Goal: Task Accomplishment & Management: Use online tool/utility

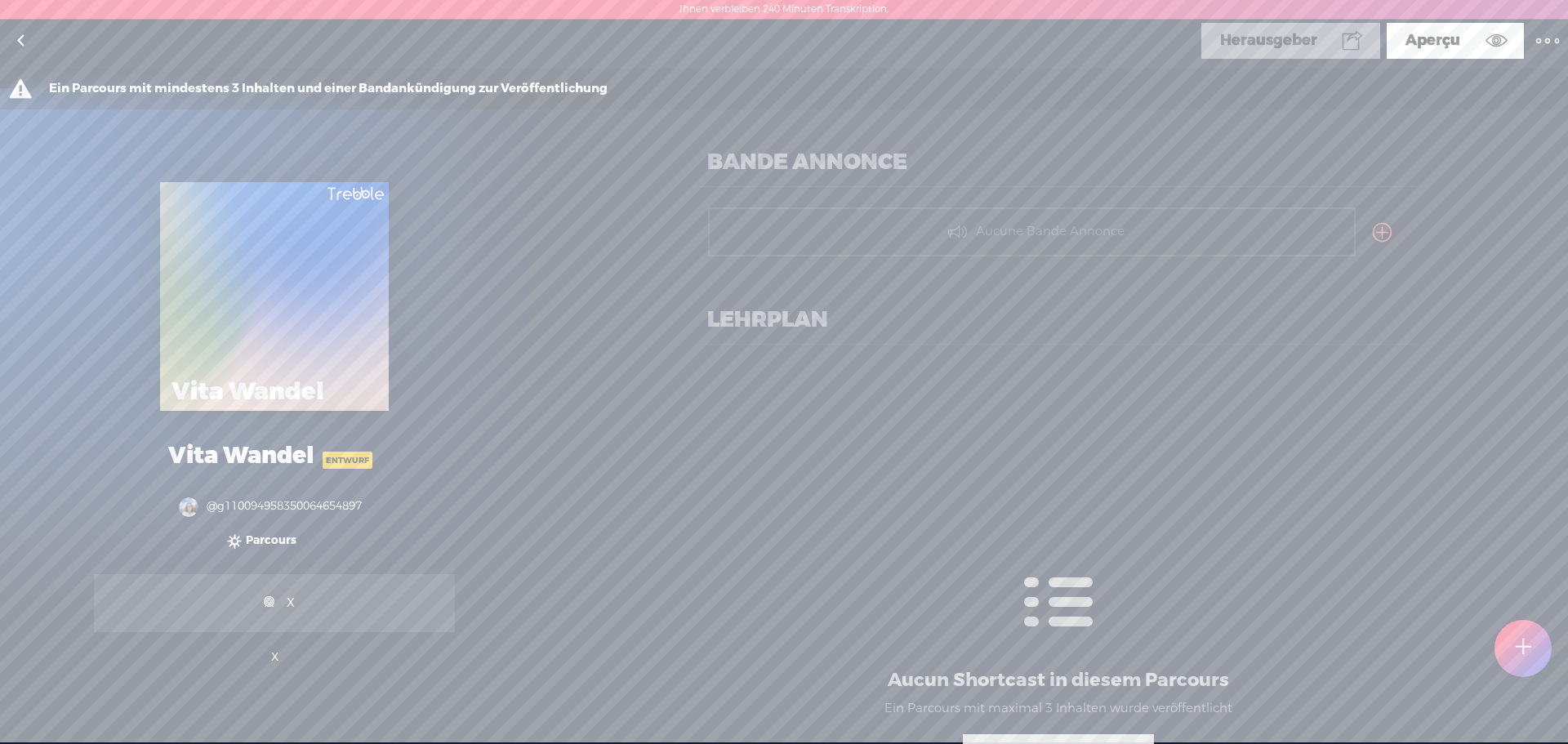
click at [1377, 233] on t at bounding box center [1383, 233] width 19 height 23
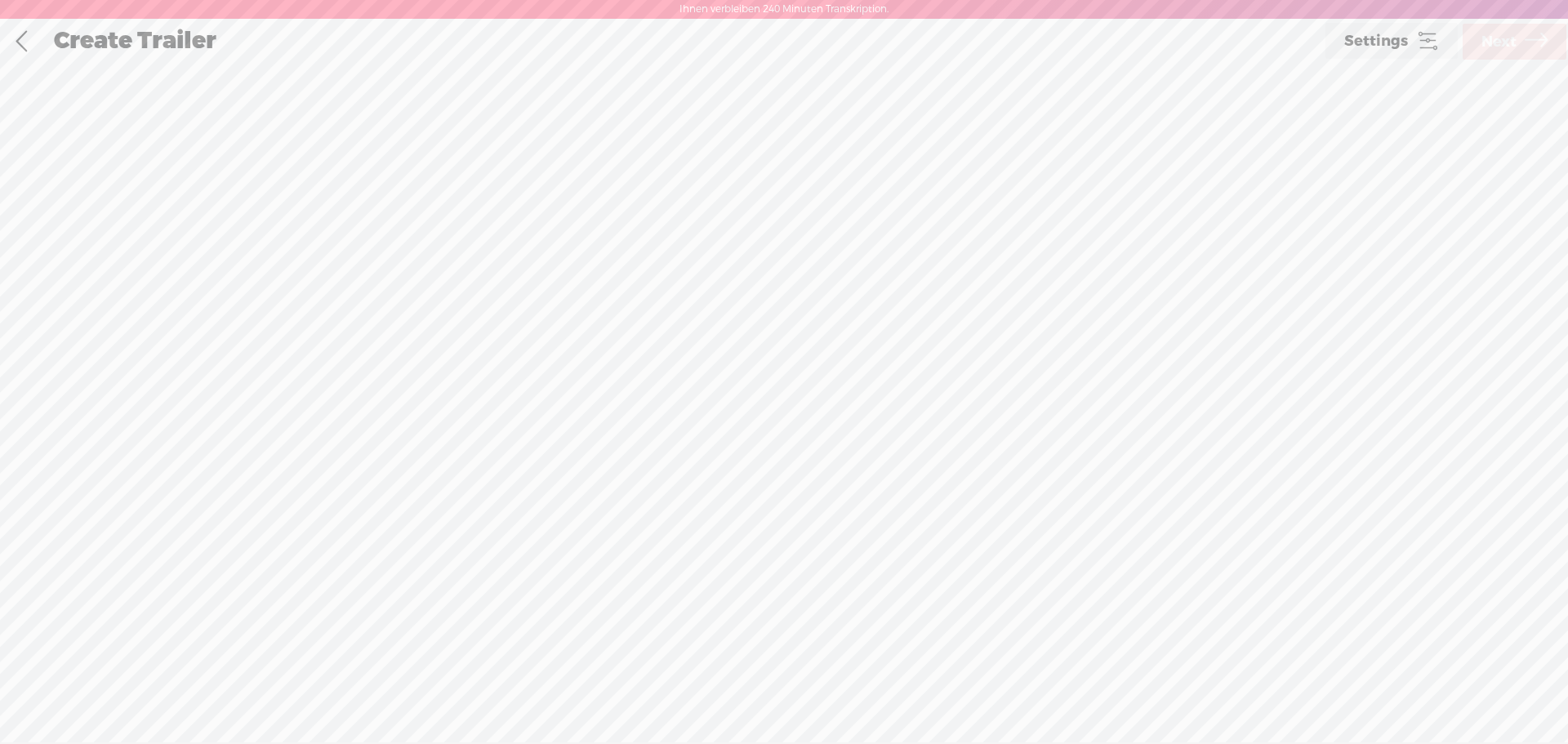
scroll to position [1, 0]
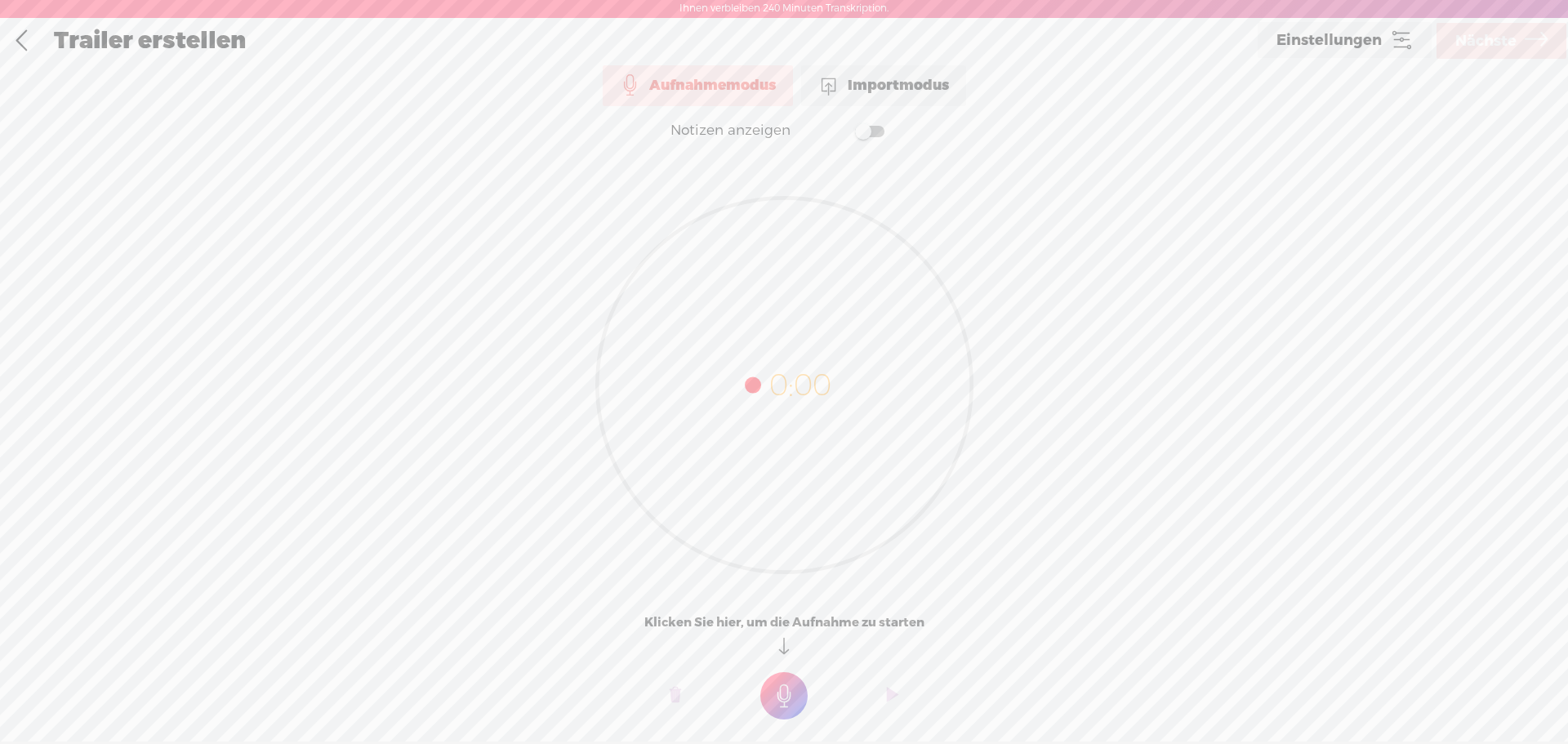
click at [838, 80] on span at bounding box center [829, 85] width 21 height 21
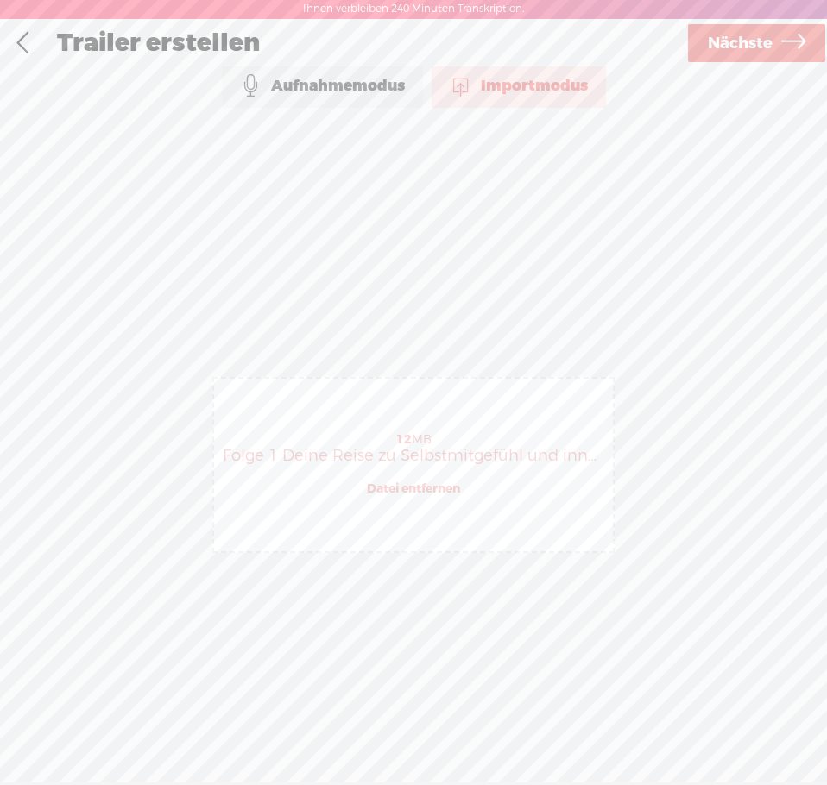
click at [127, 588] on div "Import Mode Aufnahmemodus Importmodus Textsprache: *: Englisch (US) Englisch (U…" at bounding box center [413, 433] width 827 height 736
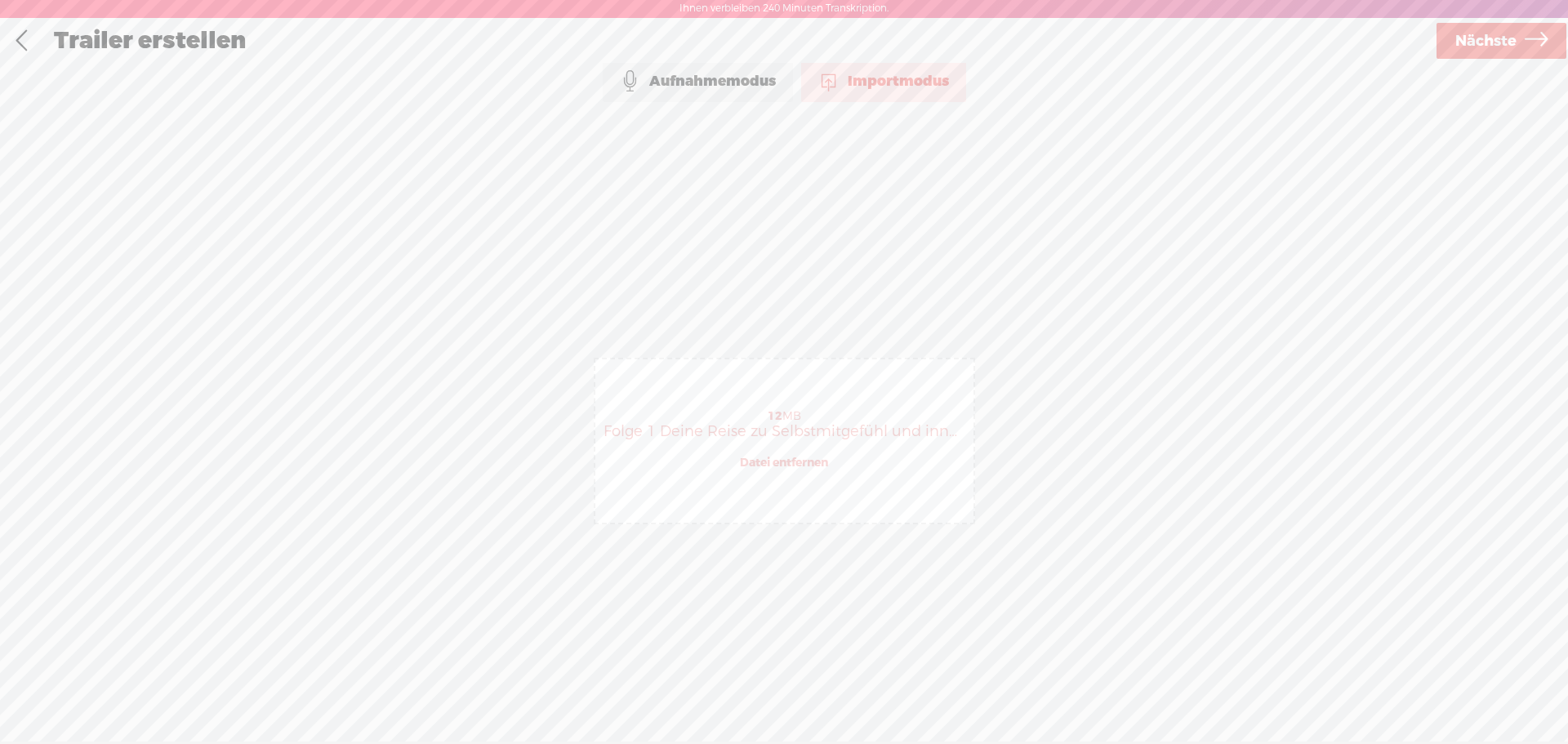
click at [1503, 54] on span "Nächste" at bounding box center [1486, 42] width 62 height 42
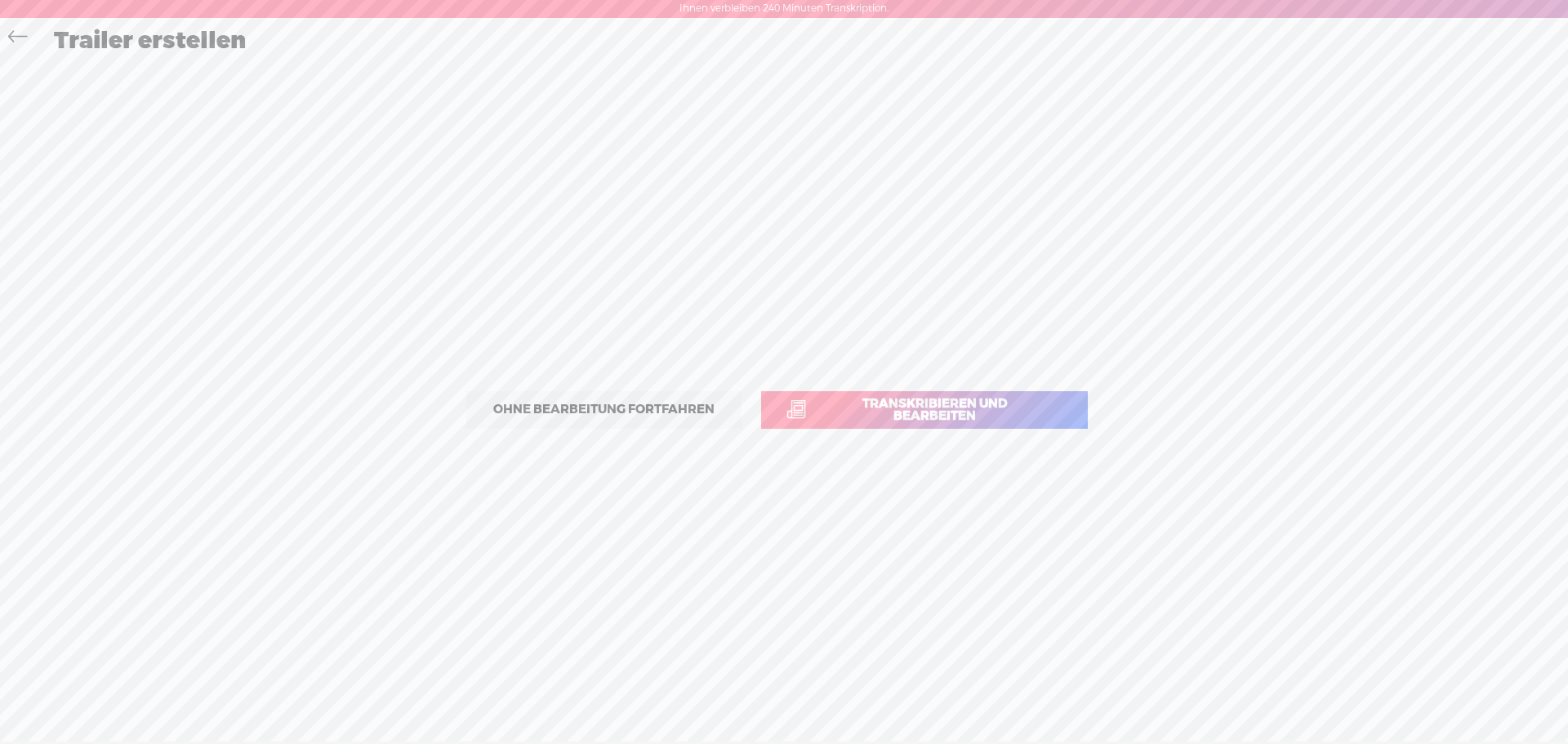
click at [886, 416] on font "Transkribieren und bearbeiten" at bounding box center [935, 410] width 222 height 25
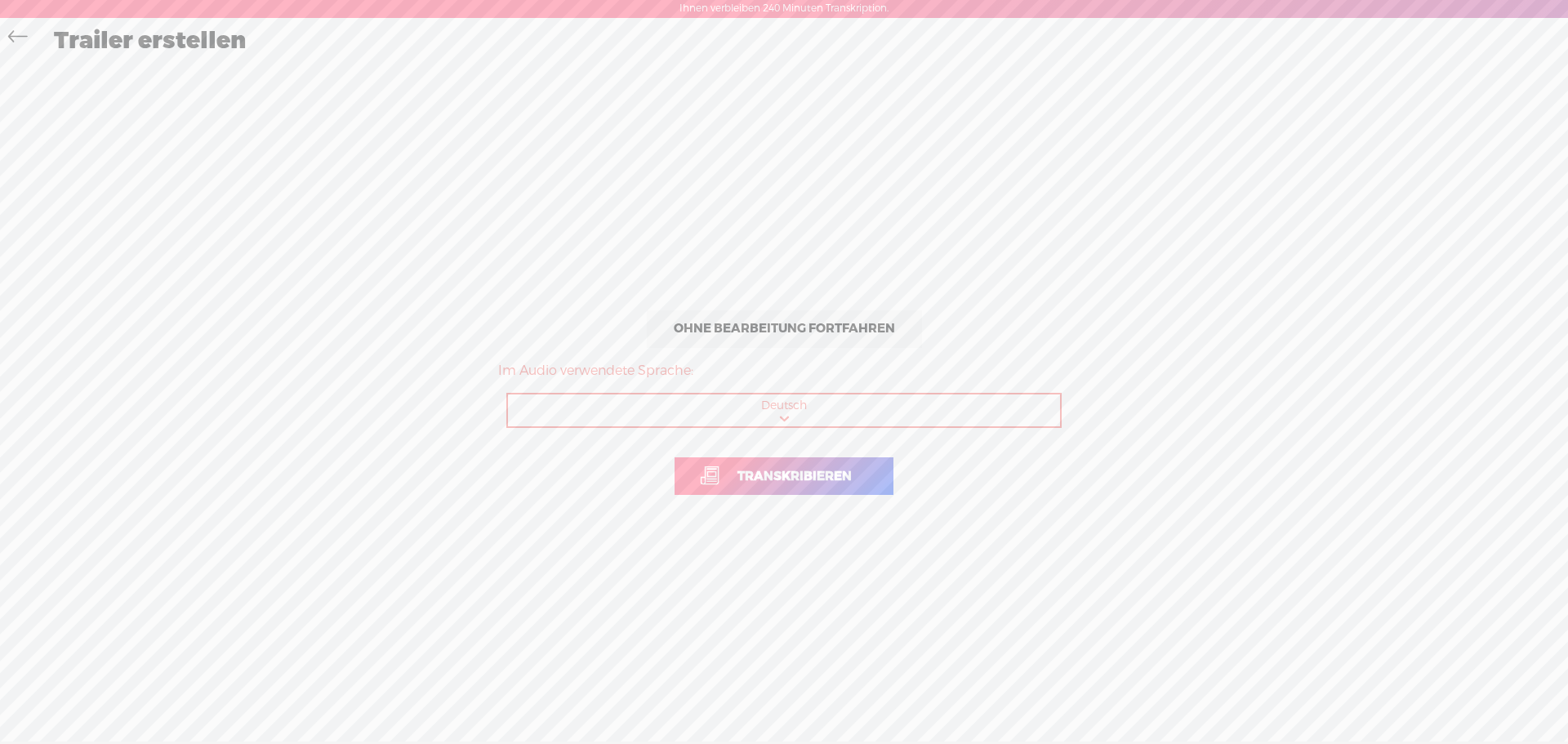
click at [796, 480] on font "Transkribieren" at bounding box center [794, 476] width 115 height 16
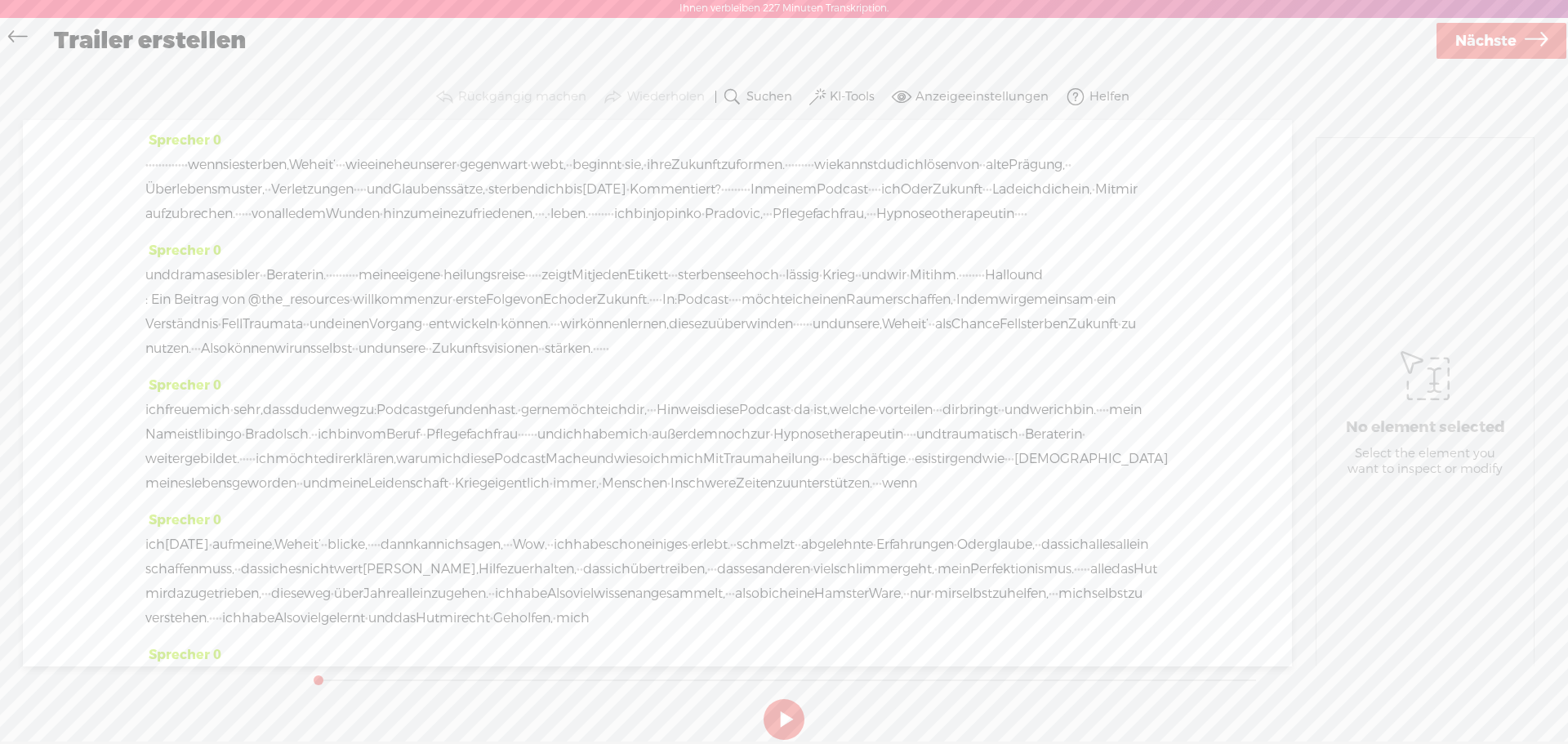
click at [832, 102] on font "KI-Tools" at bounding box center [852, 96] width 44 height 16
click at [826, 310] on span at bounding box center [833, 308] width 29 height 11
click at [993, 47] on div "Trailer erstellen" at bounding box center [738, 42] width 1392 height 43
click at [845, 92] on font "KI-Tools" at bounding box center [852, 97] width 44 height 16
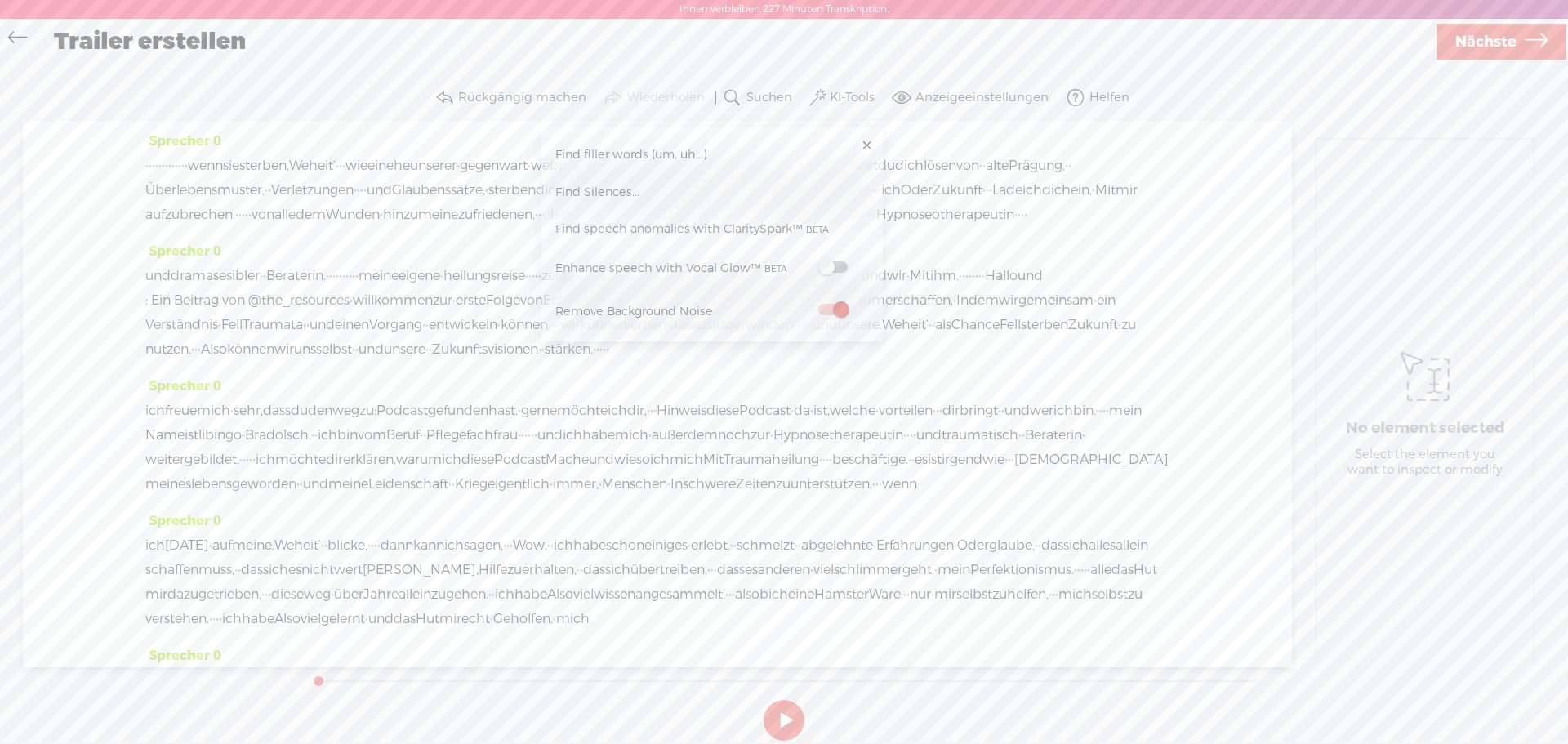
click at [1299, 67] on div "Ohne Bearbeitung fortfahren Transkribieren und bearbeiten Im Audio verwendete S…" at bounding box center [784, 411] width 1536 height 698
click at [1213, 57] on div "Trailer erstellen" at bounding box center [738, 42] width 1392 height 43
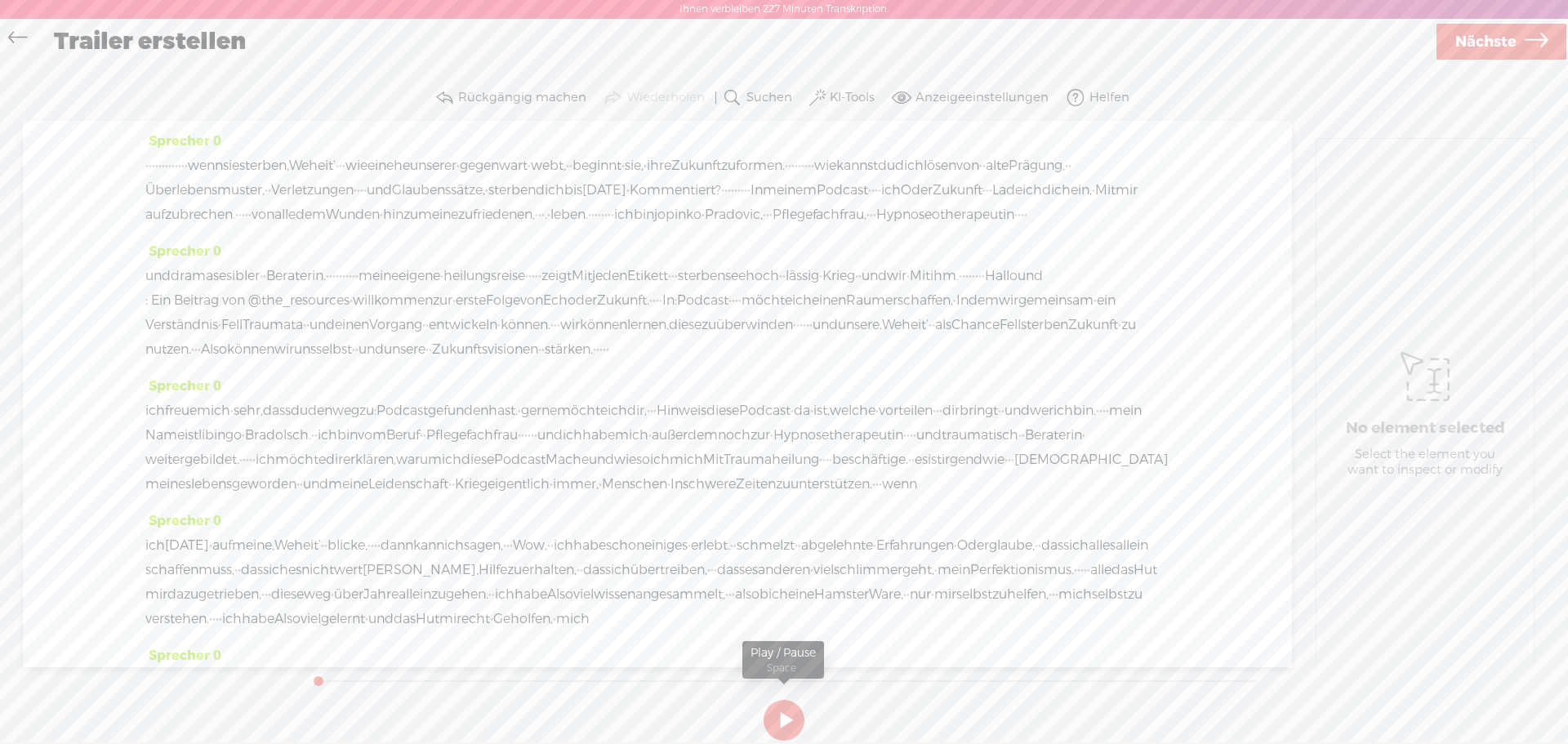
click at [782, 707] on button at bounding box center [784, 720] width 41 height 41
click at [778, 718] on button at bounding box center [784, 720] width 41 height 41
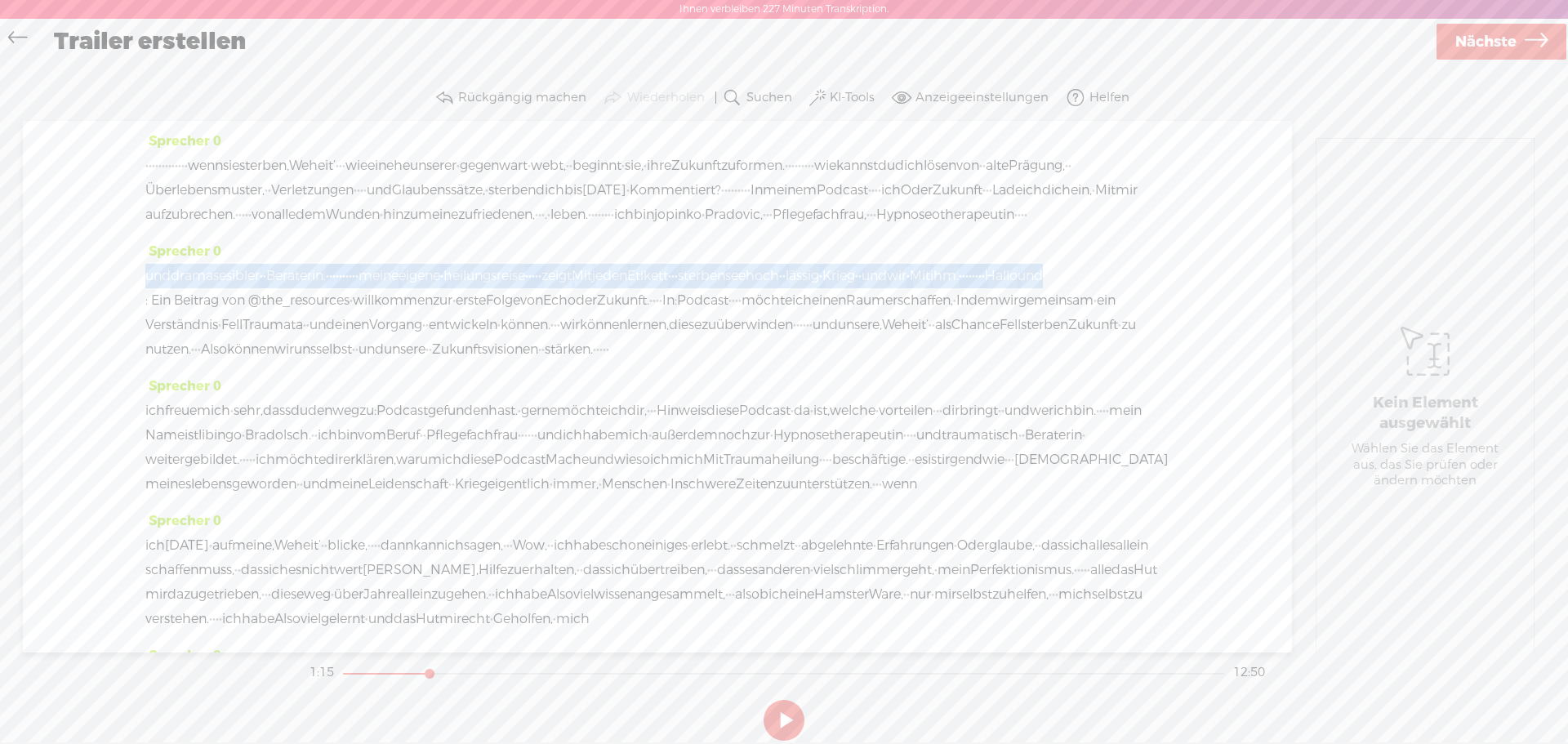
drag, startPoint x: 149, startPoint y: 270, endPoint x: 1069, endPoint y: 276, distance: 920.0
click at [1069, 276] on div "und dramasesibler · · Beraterin. · · · · · · · · · · meine eigene · [GEOGRAPHIC…" at bounding box center [658, 313] width 1024 height 98
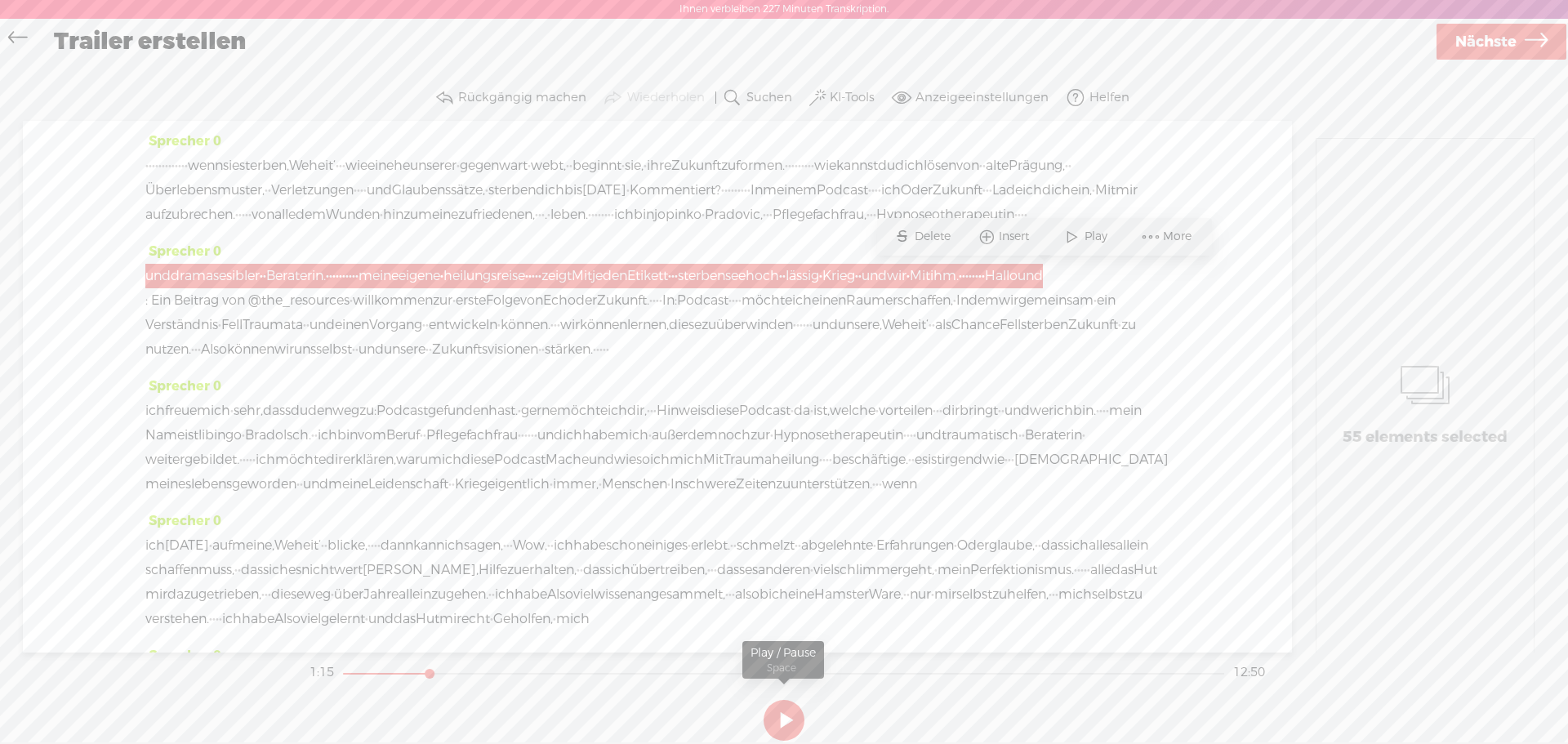
click at [785, 727] on button at bounding box center [784, 720] width 41 height 41
click at [797, 718] on button at bounding box center [784, 720] width 41 height 41
click at [147, 275] on font "und" at bounding box center [158, 275] width 26 height 17
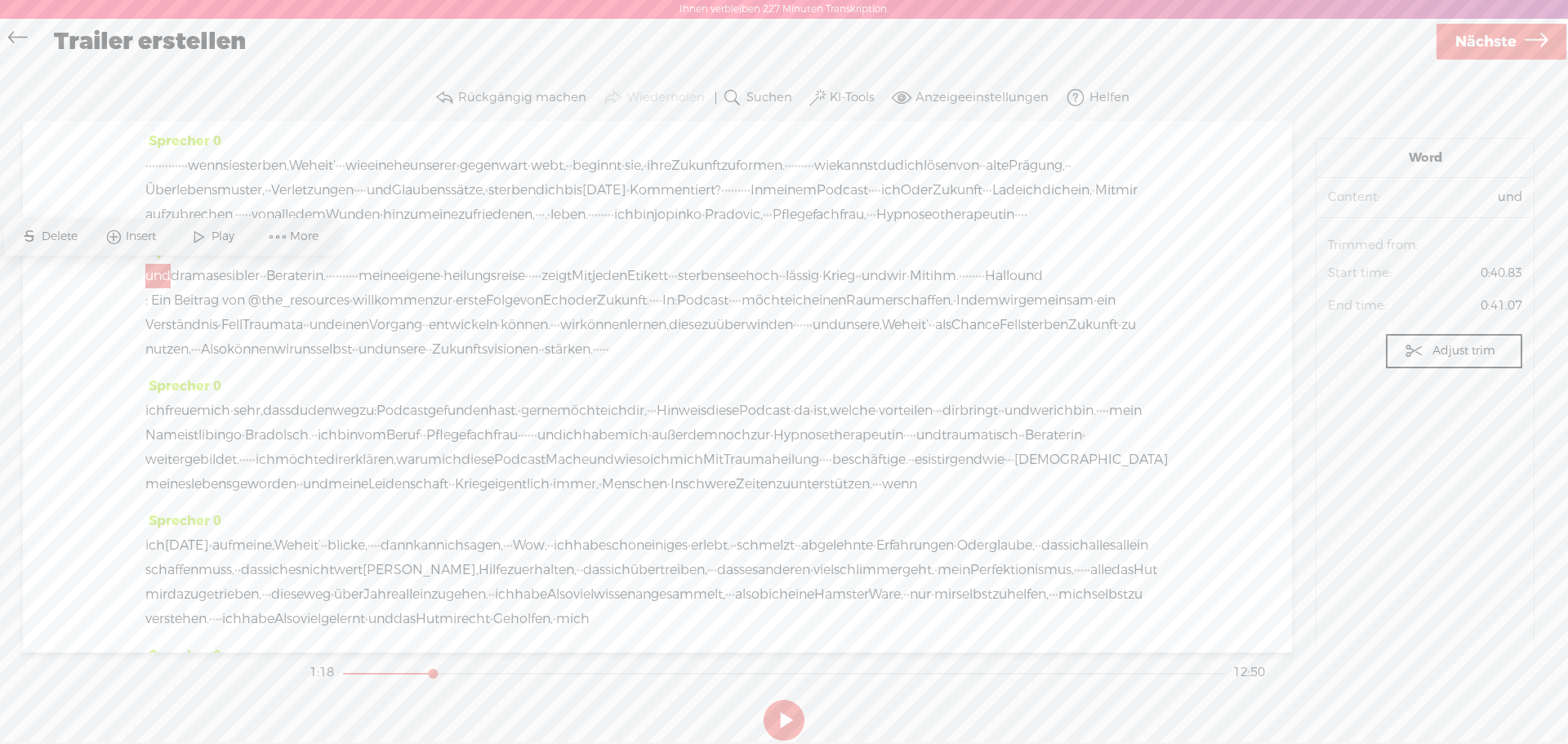
drag, startPoint x: 141, startPoint y: 274, endPoint x: 926, endPoint y: 278, distance: 785.0
click at [926, 278] on div "Sprecher 0 · · · · · · · · · · · · · wenn sie sterben ‚Weheit‘ · · · wie ein eh…" at bounding box center [657, 387] width 1269 height 532
click at [1148, 259] on div "Sprecher 0 und dramasesibler · · Beraterin. · · · · · · · · · · meine eigene · …" at bounding box center [658, 307] width 1024 height 134
click at [61, 310] on div "Sprecher 0 · · · · · · · · · · · · · wenn sie sterben ‚Weheit‘ · · · wie ein eh…" at bounding box center [657, 387] width 1269 height 532
click at [58, 338] on div "Sprecher 0 · · · · · · · · · · · · · wenn sie sterben ‚Weheit‘ · · · wie ein eh…" at bounding box center [657, 387] width 1269 height 532
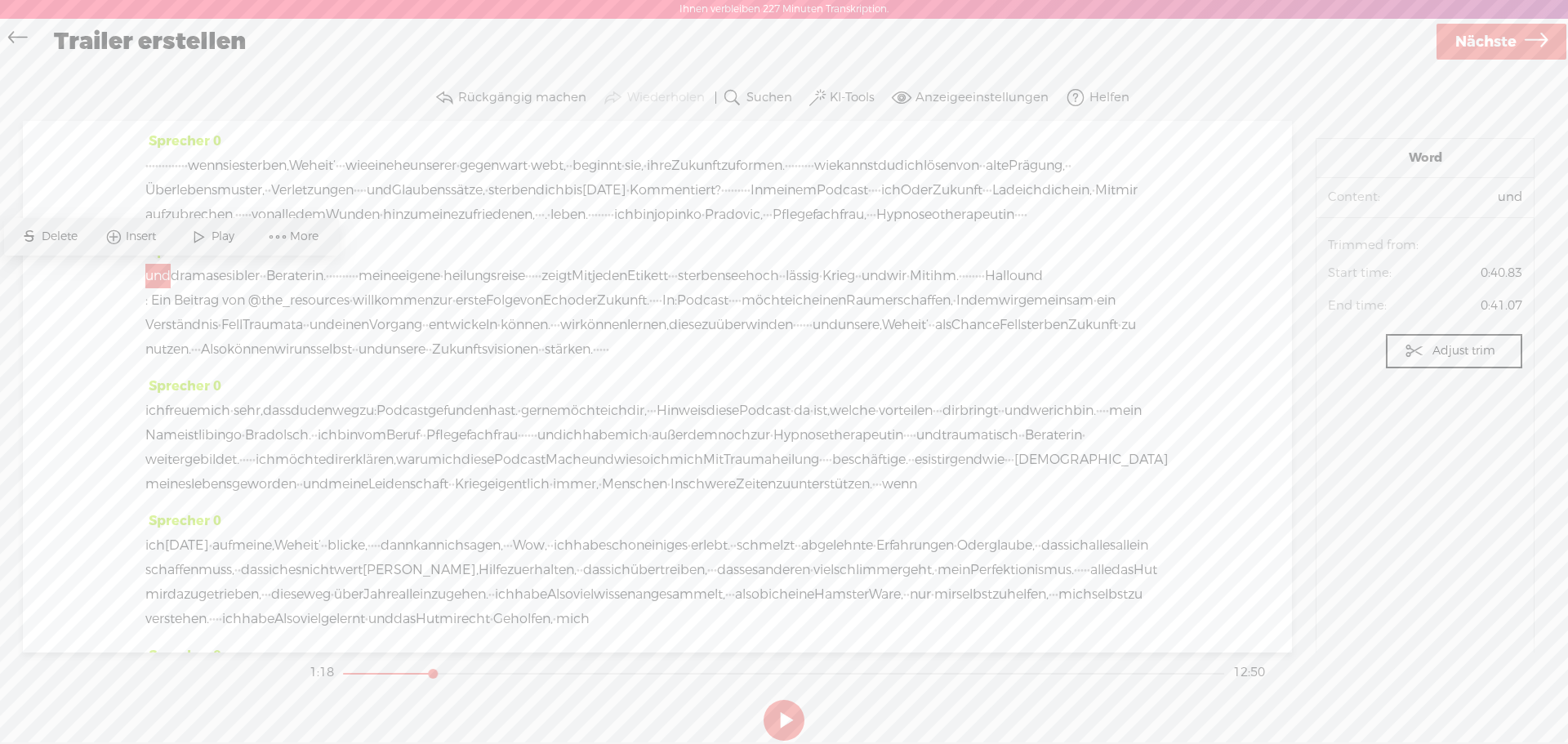
drag, startPoint x: 61, startPoint y: 338, endPoint x: 271, endPoint y: 442, distance: 234.3
click at [64, 339] on div "Sprecher 0 · · · · · · · · · · · · · wenn sie sterben ‚Weheit‘ · · · wie ein eh…" at bounding box center [657, 387] width 1269 height 532
click at [447, 248] on div "Sprecher 0 und dramasesibler · · Beraterin. · · · · · · · · · · meine eigene · …" at bounding box center [658, 307] width 1024 height 134
drag, startPoint x: 420, startPoint y: 333, endPoint x: 534, endPoint y: 334, distance: 114.0
click at [528, 334] on div "und dramasesibler · · Beraterin. · · · · · · · · · · meine eigene · [GEOGRAPHIC…" at bounding box center [658, 313] width 1024 height 98
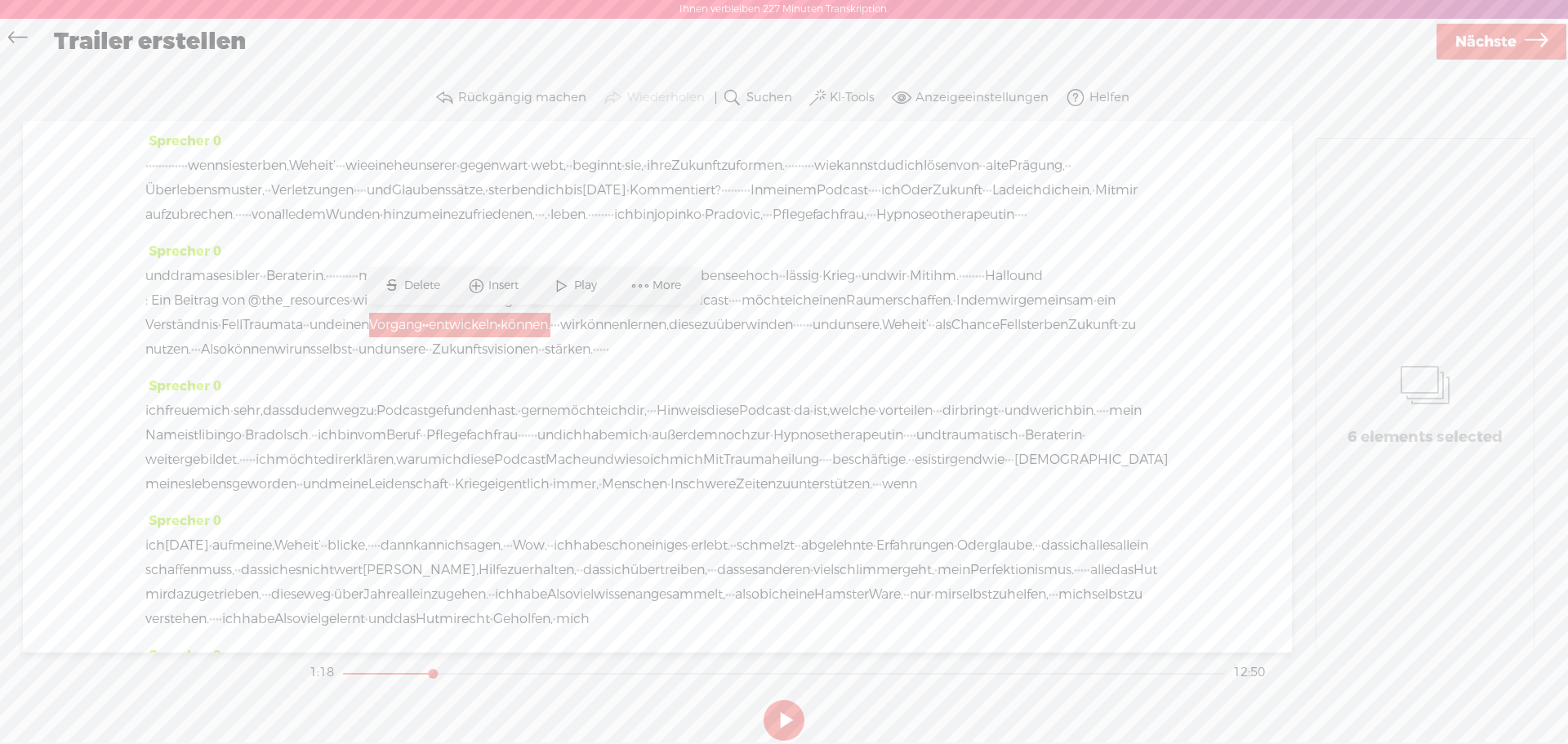
click at [593, 350] on font "stärken." at bounding box center [569, 349] width 48 height 17
drag, startPoint x: 322, startPoint y: 279, endPoint x: 829, endPoint y: 270, distance: 507.1
click at [829, 270] on div "Sprecher 0 · · · · · · · · · · · · · wenn sie sterben ‚Weheit‘ · · · wie ein eh…" at bounding box center [657, 387] width 1269 height 532
click at [143, 274] on div "Sprecher 0 · · · · · · · · · · · · · wenn sie sterben ‚Weheit‘ · · · wie ein eh…" at bounding box center [657, 387] width 1269 height 532
click at [147, 272] on font "und" at bounding box center [158, 275] width 26 height 17
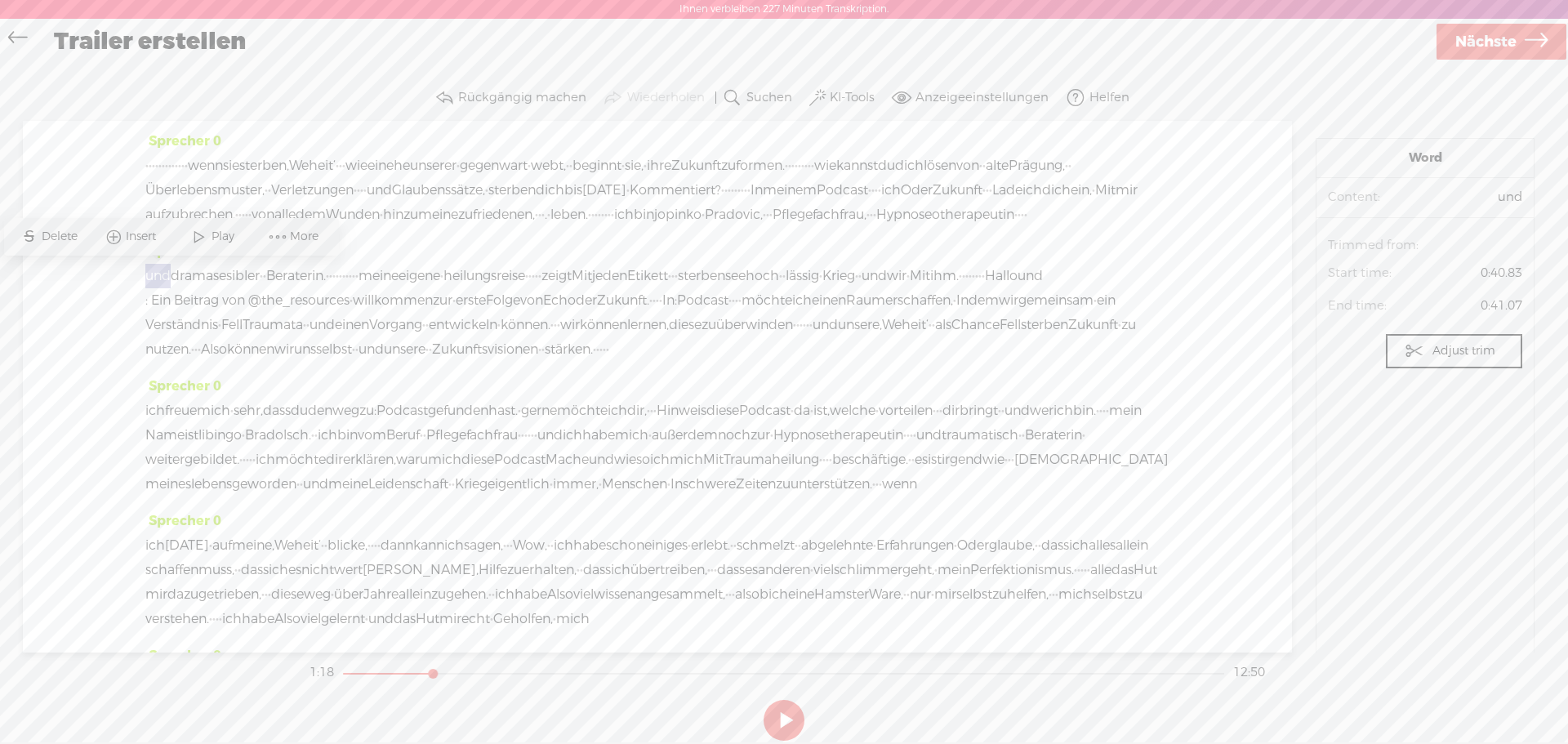
click at [147, 272] on font "und" at bounding box center [158, 275] width 26 height 17
click at [110, 267] on div "Sprecher 0 · · · · · · · · · · · · · wenn sie sterben ‚Weheit‘ · · · wie ein eh…" at bounding box center [657, 387] width 1269 height 532
click at [212, 231] on span "Play" at bounding box center [225, 237] width 26 height 16
click at [791, 723] on button at bounding box center [784, 720] width 41 height 41
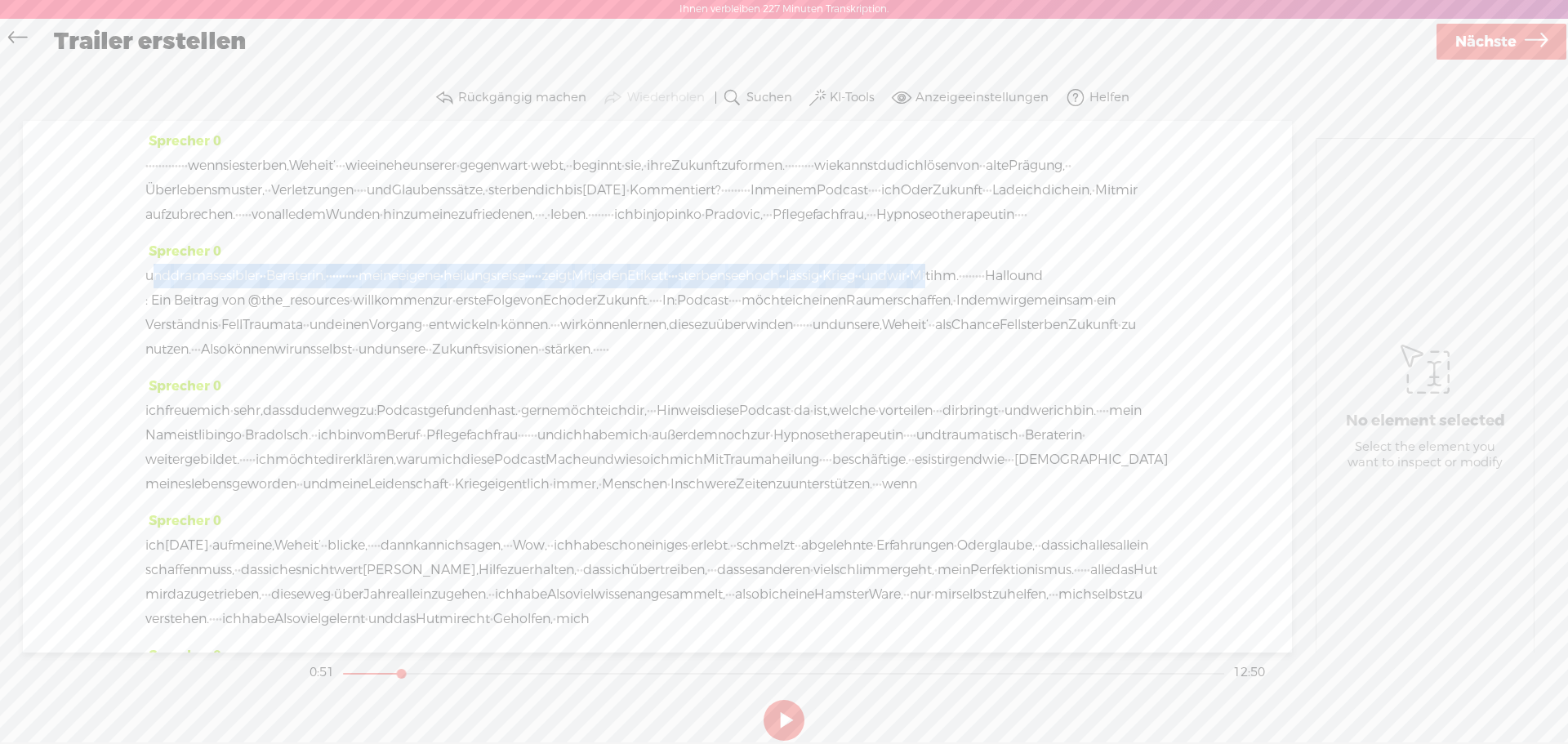
drag, startPoint x: 152, startPoint y: 276, endPoint x: 945, endPoint y: 277, distance: 793.0
click at [945, 277] on div "und dramasesibler · · Beraterin. · · · · · · · · · · meine eigene · [GEOGRAPHIC…" at bounding box center [658, 313] width 1024 height 98
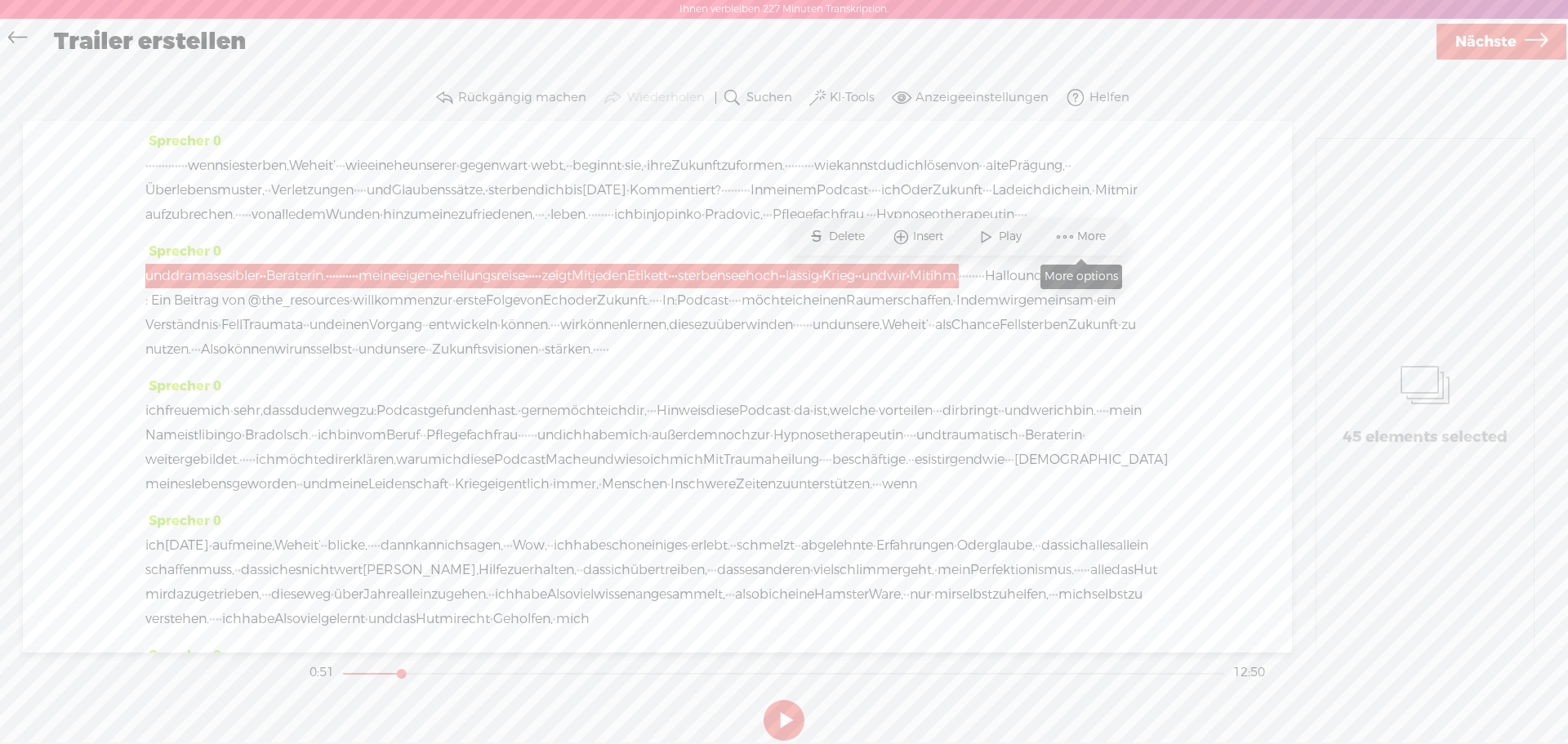
click at [1074, 240] on span at bounding box center [1065, 237] width 25 height 29
click at [1173, 113] on span "Correct transcript" at bounding box center [1189, 104] width 166 height 37
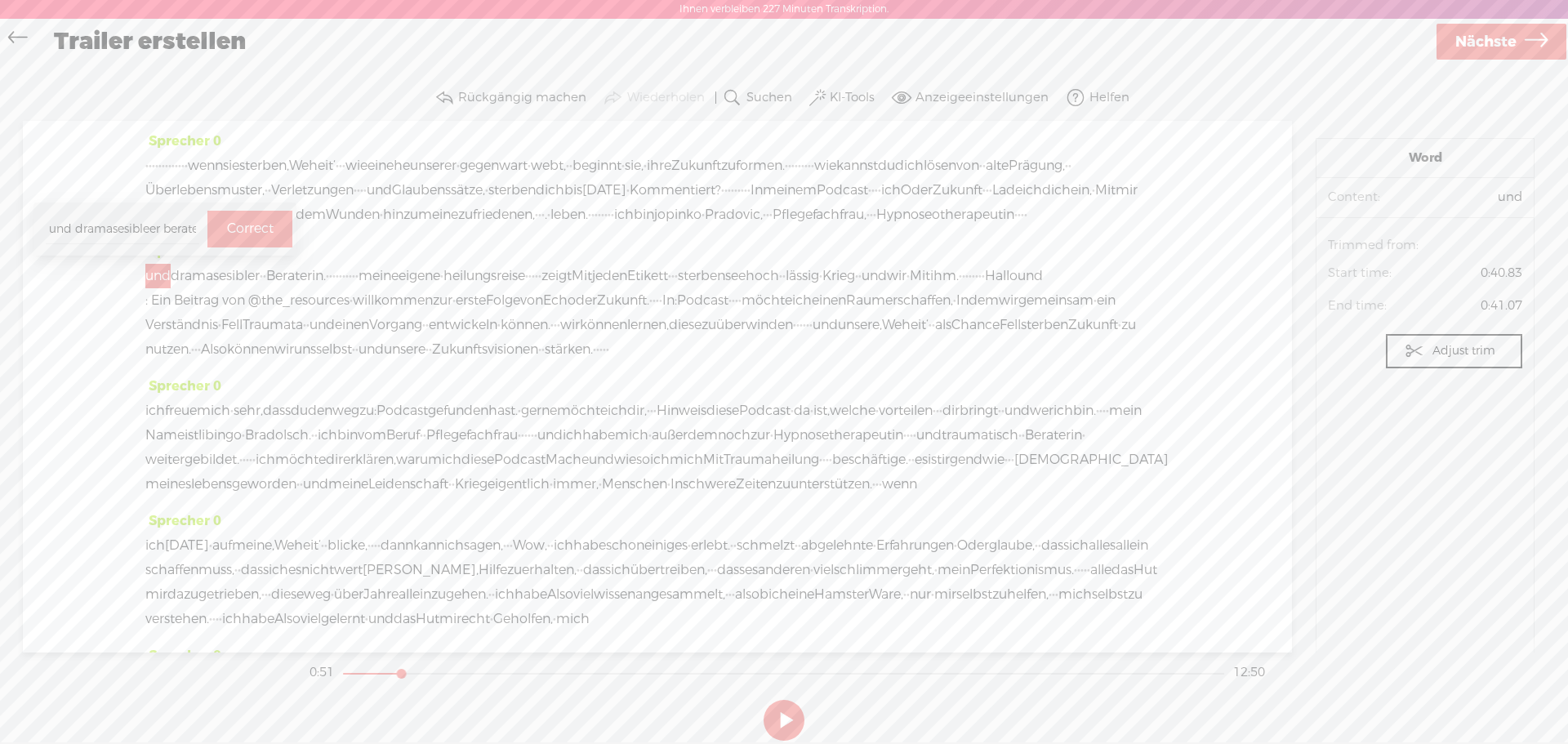
click at [78, 231] on input "und dramasesibleer beraterin. meine eigene heilungsreise zeigt mit jeden tag di…" at bounding box center [122, 229] width 153 height 30
type input "und traumasesible beraterin. meine eigene heilungsreise zeigt mit jeden tag die…"
click at [244, 235] on label "Correct" at bounding box center [250, 228] width 46 height 33
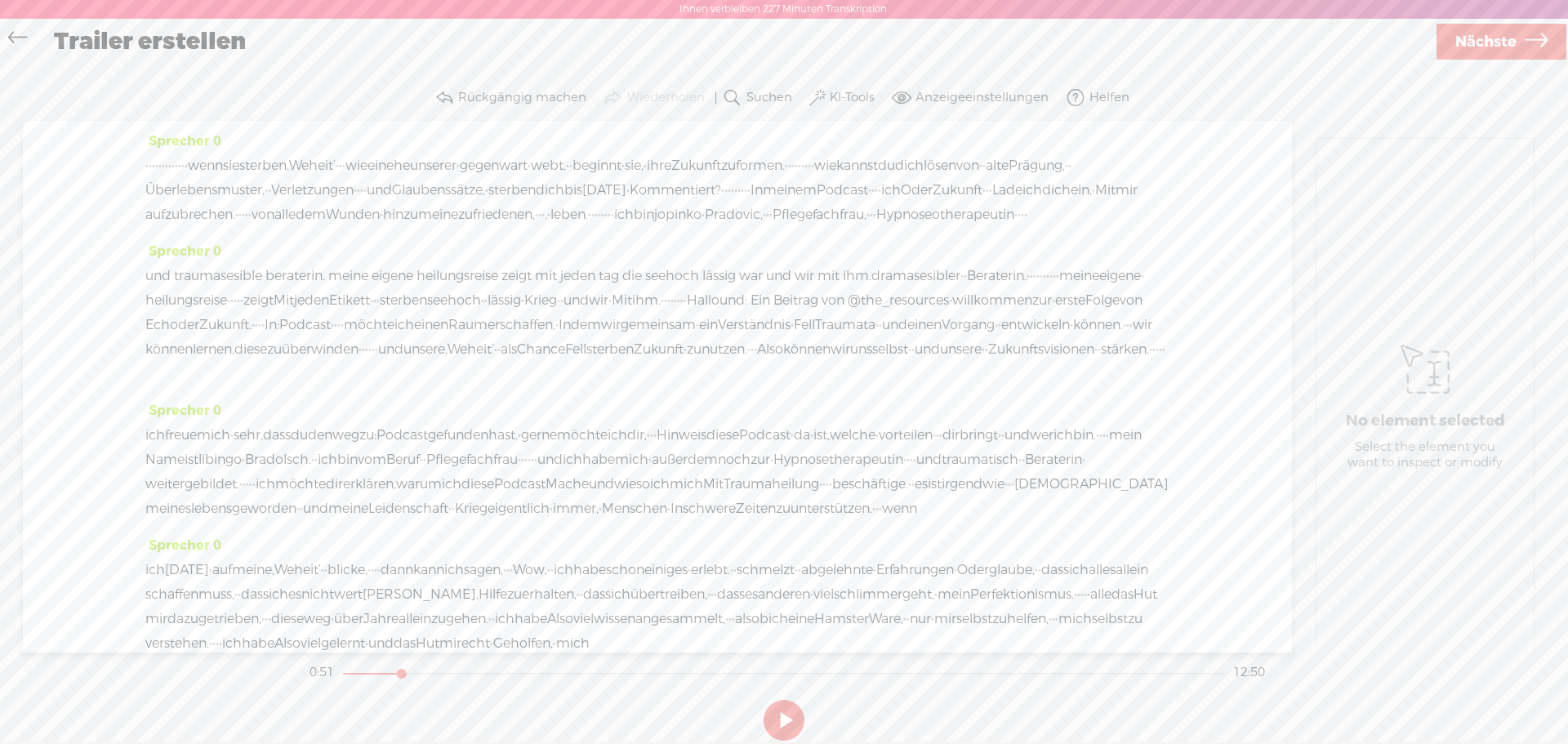
click at [150, 270] on span "und traumasesible beraterin. meine eigene heilungsreise zeigt mit jeden tag die…" at bounding box center [508, 276] width 726 height 25
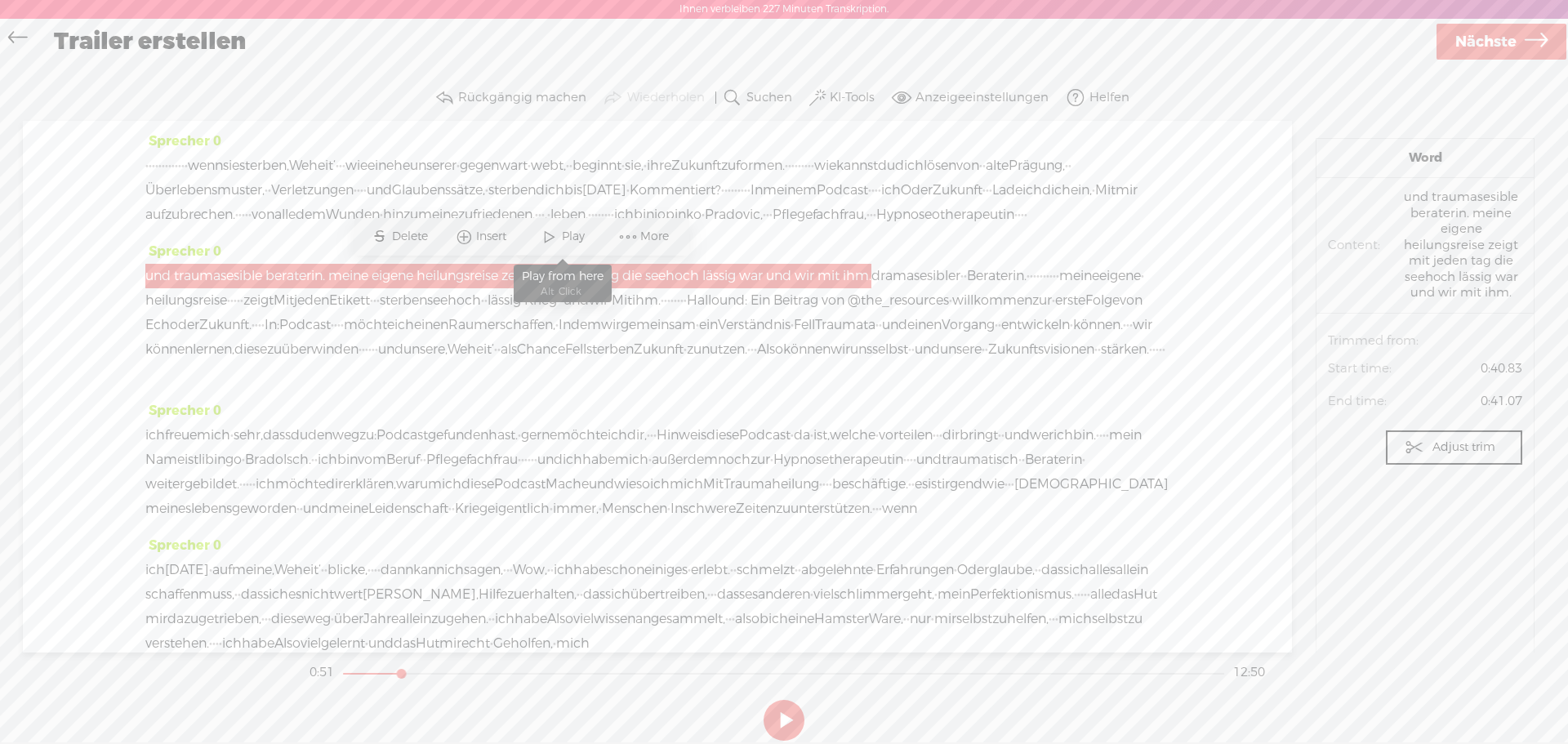
click at [552, 239] on span at bounding box center [550, 237] width 25 height 29
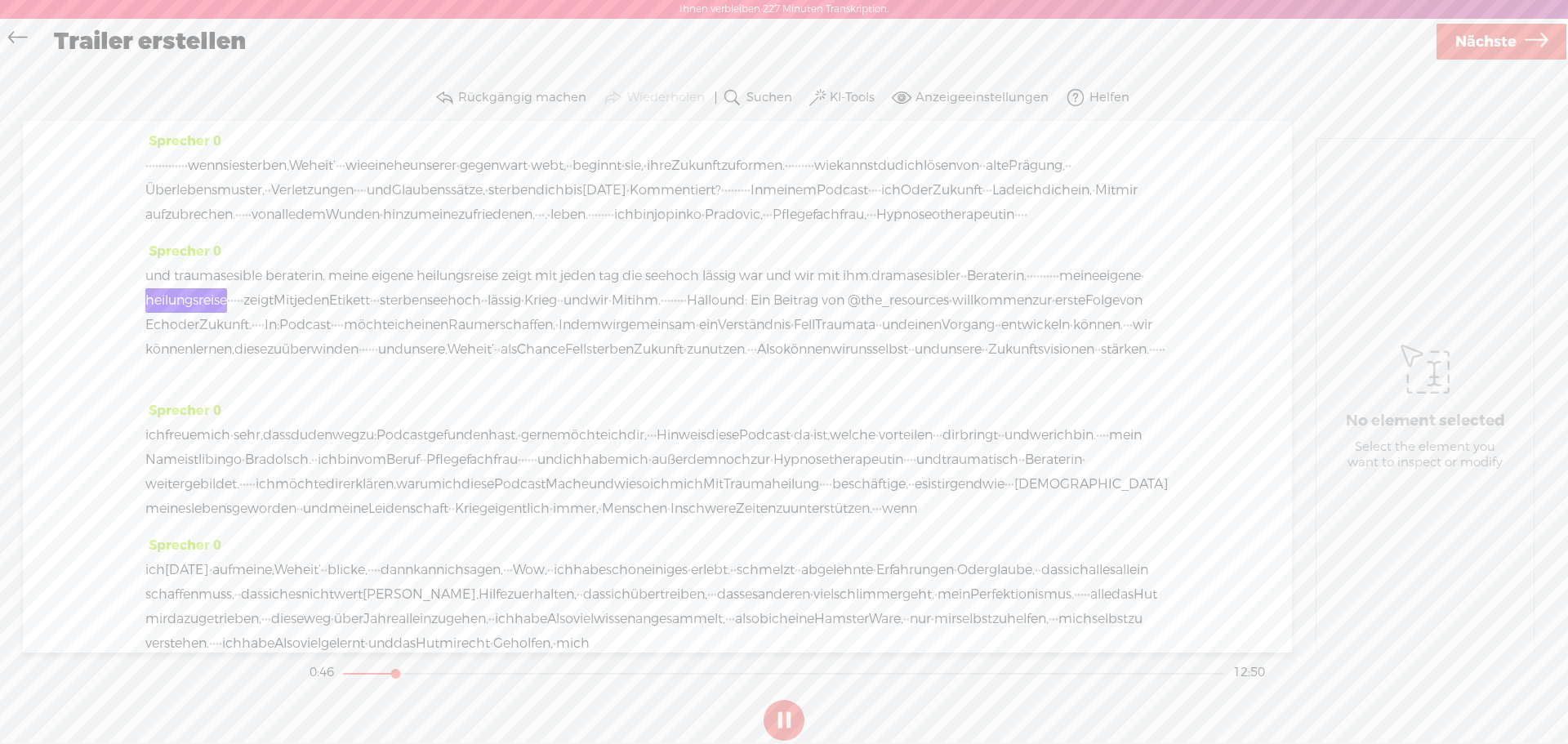
click at [145, 270] on div "Sprecher 0 · · · · · · · · · · · · · wenn sie sterben ‚Weheit‘ · · · wie ein eh…" at bounding box center [657, 387] width 1269 height 532
click at [150, 275] on span "und traumasesible beraterin. meine eigene heilungsreise zeigt mit jeden tag die…" at bounding box center [508, 276] width 726 height 25
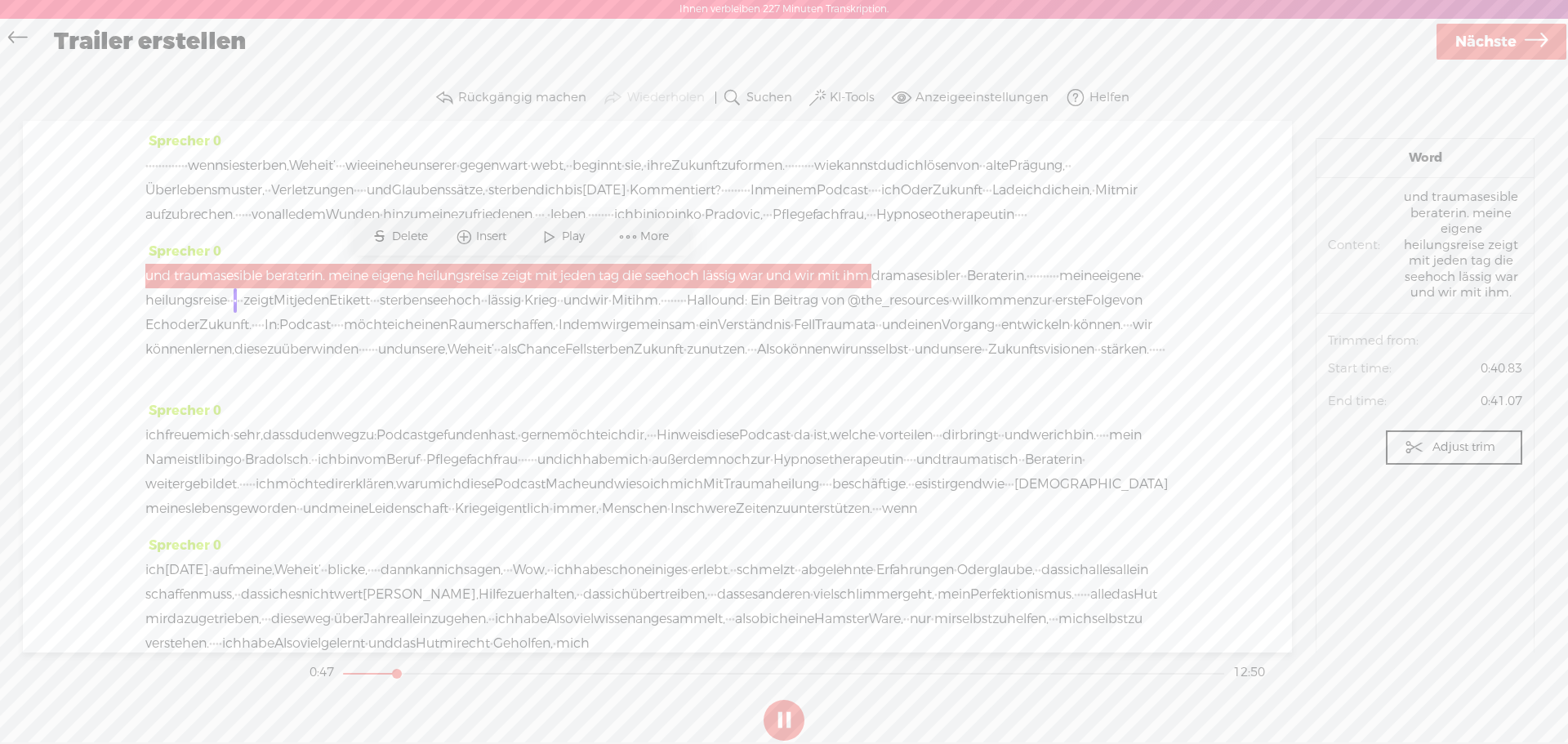
click at [150, 275] on span "und traumasesible beraterin. meine eigene heilungsreise zeigt mit jeden tag die…" at bounding box center [508, 276] width 726 height 25
click at [568, 234] on span "Play" at bounding box center [575, 237] width 26 height 16
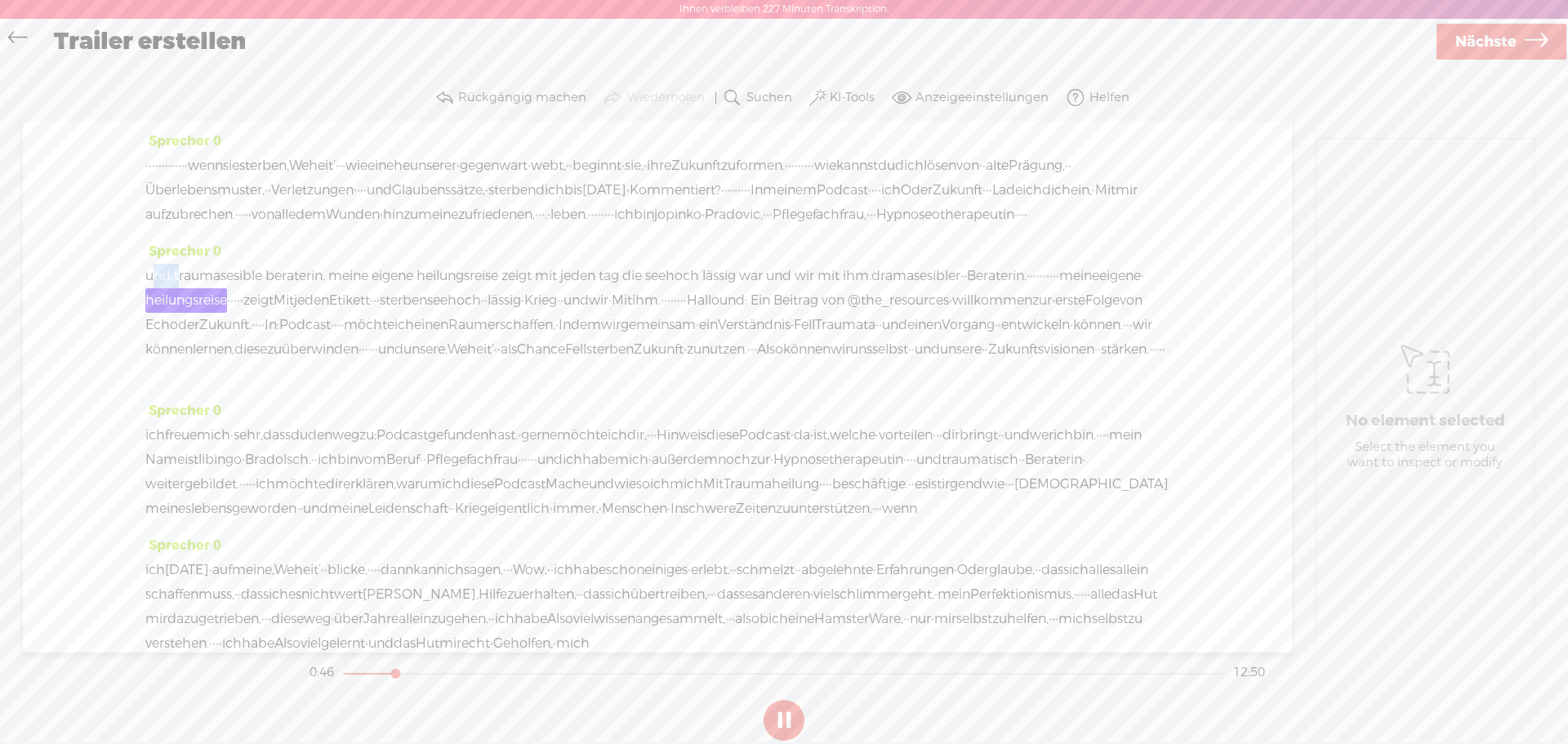
click at [789, 726] on button at bounding box center [784, 720] width 41 height 41
